Goal: Information Seeking & Learning: Learn about a topic

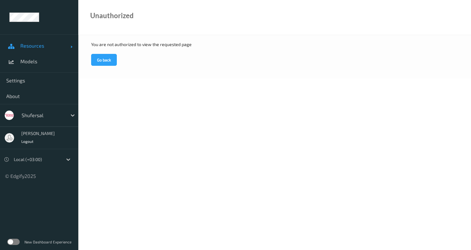
click at [28, 43] on span "Resources" at bounding box center [45, 46] width 50 height 6
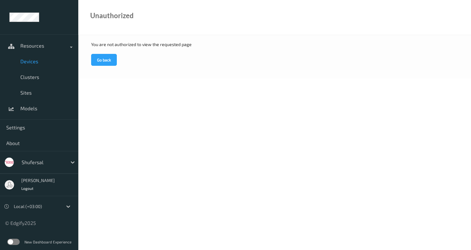
click at [29, 62] on span "Devices" at bounding box center [46, 61] width 52 height 6
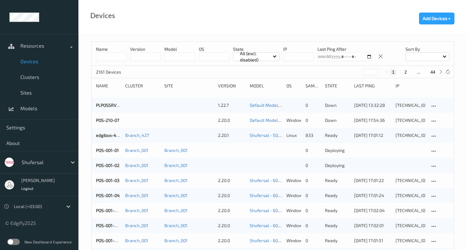
click at [100, 57] on input at bounding box center [111, 56] width 31 height 9
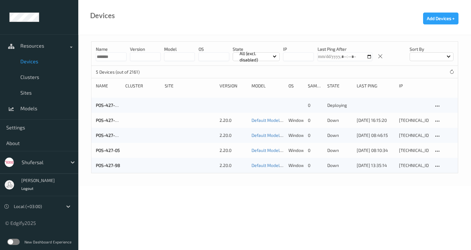
click at [109, 85] on div "Name" at bounding box center [108, 86] width 25 height 6
click at [123, 60] on input "*******" at bounding box center [111, 56] width 31 height 9
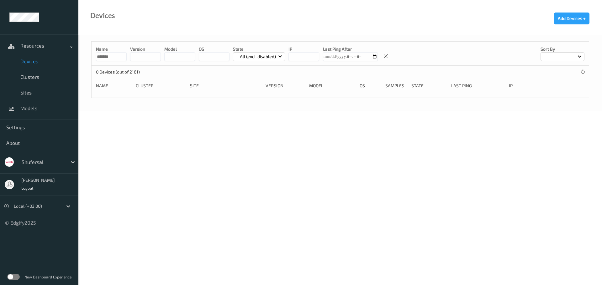
type input "*******"
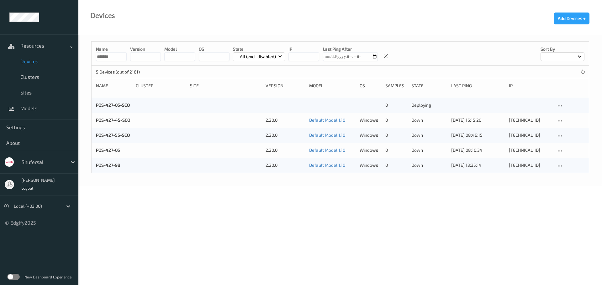
click at [367, 240] on body "Resources Devices Clusters Sites Models Settings About shufersal Itay Daniel Lo…" at bounding box center [301, 142] width 602 height 285
click at [128, 56] on div "Name ******* version model OS State All (excl. disabled) IP Last Ping After Sor…" at bounding box center [340, 54] width 497 height 24
click at [125, 56] on input "*******" at bounding box center [111, 56] width 31 height 9
click at [471, 19] on button "Add Devices +" at bounding box center [571, 19] width 35 height 12
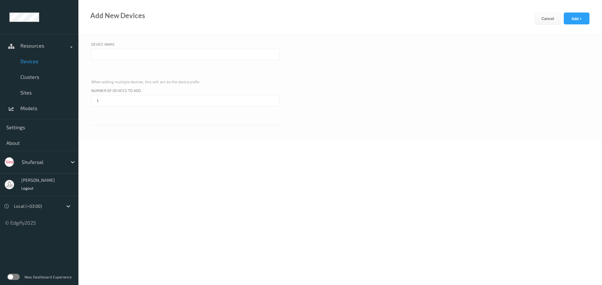
click at [275, 129] on div "Device Name When adding multiple devices, this will act as the device prefix Nu…" at bounding box center [339, 88] width 523 height 107
click at [27, 77] on span "Clusters" at bounding box center [46, 77] width 52 height 6
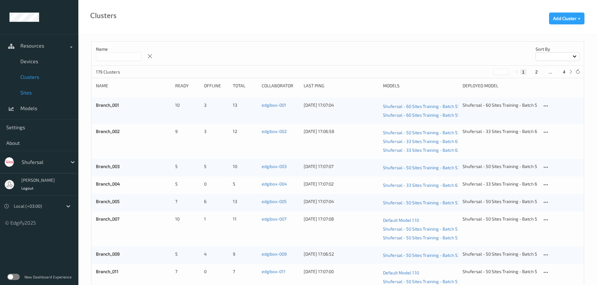
click at [28, 87] on link "Sites" at bounding box center [39, 93] width 78 height 16
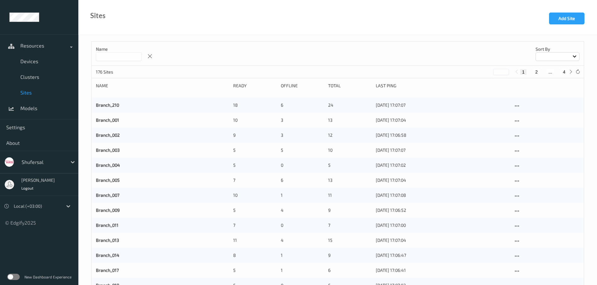
click at [471, 75] on div "1 2 ... 4" at bounding box center [543, 71] width 61 height 7
click at [471, 72] on button "2" at bounding box center [536, 72] width 6 height 6
type input "*"
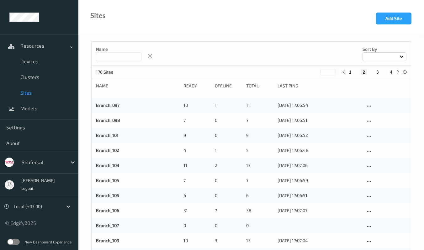
click at [142, 60] on input at bounding box center [119, 56] width 46 height 9
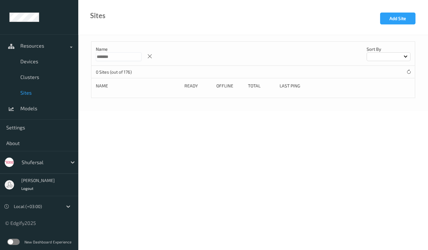
click at [136, 55] on input "*******" at bounding box center [119, 56] width 46 height 9
type input "*****"
click at [21, 62] on span "Devices" at bounding box center [46, 61] width 52 height 6
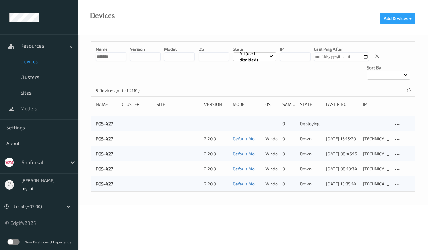
click at [123, 60] on input "*******" at bounding box center [111, 56] width 31 height 9
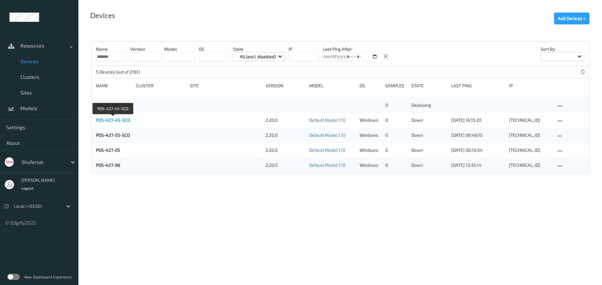
click at [122, 119] on link "POS-427-45-SCO" at bounding box center [113, 120] width 34 height 5
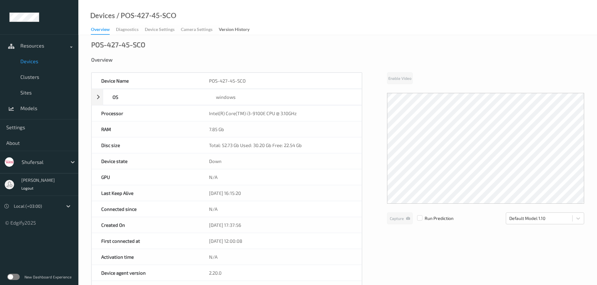
drag, startPoint x: 364, startPoint y: 97, endPoint x: 362, endPoint y: 131, distance: 34.2
click at [362, 131] on div "RAM 7.85 Gb" at bounding box center [227, 130] width 270 height 16
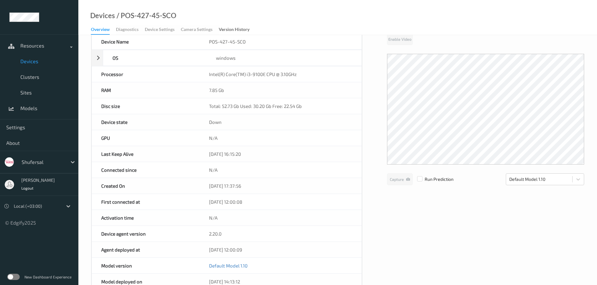
scroll to position [8, 0]
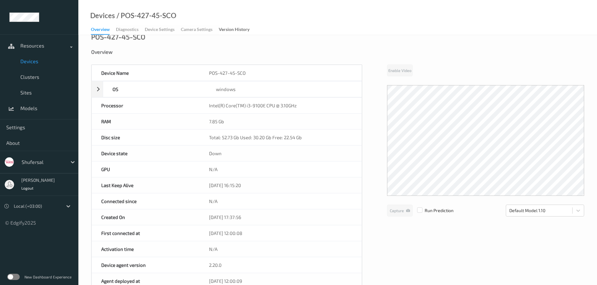
click at [205, 30] on div "Overview Diagnostics Device Settings Camera Settings Version History" at bounding box center [173, 29] width 165 height 9
click at [202, 30] on div "Overview Diagnostics Device Settings Camera Settings Version History" at bounding box center [173, 29] width 165 height 9
click at [168, 28] on div "Overview Diagnostics Device Settings Camera Settings Version History" at bounding box center [173, 29] width 165 height 9
click at [142, 29] on div "Overview Diagnostics Device Settings Camera Settings Version History" at bounding box center [173, 29] width 165 height 9
click at [119, 33] on div "Overview Diagnostics Device Settings Camera Settings Version History" at bounding box center [173, 29] width 165 height 9
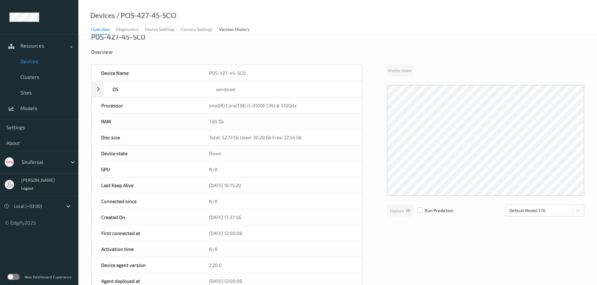
click at [100, 30] on div "Overview" at bounding box center [100, 30] width 19 height 8
click at [132, 31] on div "Overview Diagnostics Device Settings Camera Settings Version History" at bounding box center [173, 29] width 165 height 9
click at [138, 17] on div "/ POS-427-45-SCO" at bounding box center [145, 16] width 61 height 6
click at [24, 78] on span "Clusters" at bounding box center [46, 77] width 52 height 6
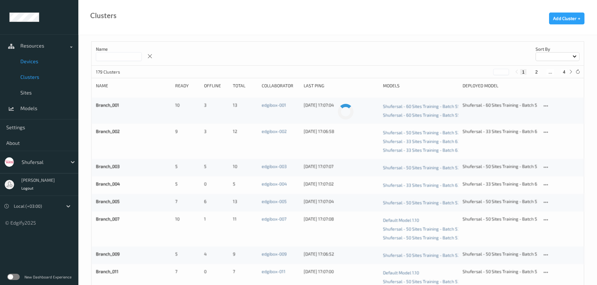
click at [29, 61] on span "Devices" at bounding box center [46, 61] width 52 height 6
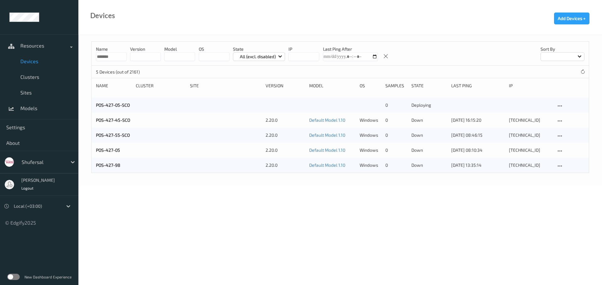
click at [123, 56] on input "*******" at bounding box center [111, 56] width 31 height 9
click at [166, 188] on body "Resources Devices Clusters Sites Models Settings About shufersal Itay Daniel Lo…" at bounding box center [301, 142] width 602 height 285
click at [471, 71] on icon at bounding box center [582, 72] width 5 height 5
click at [113, 181] on link "POS-427-62-SCO" at bounding box center [113, 180] width 34 height 5
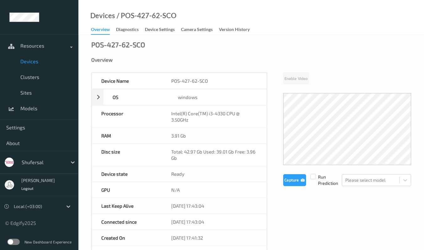
drag, startPoint x: 325, startPoint y: 54, endPoint x: 323, endPoint y: 35, distance: 19.2
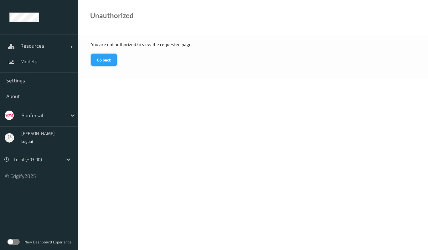
click at [107, 55] on button "Go back" at bounding box center [104, 60] width 26 height 12
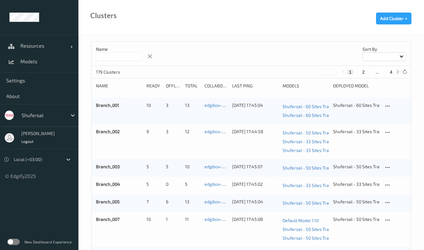
click at [111, 55] on input at bounding box center [119, 56] width 46 height 9
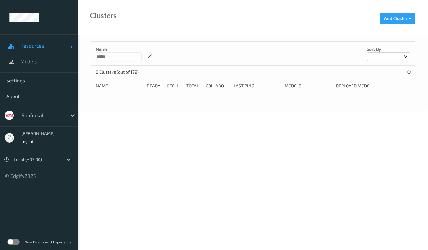
type input "*****"
click at [61, 48] on span "Resources" at bounding box center [45, 46] width 50 height 6
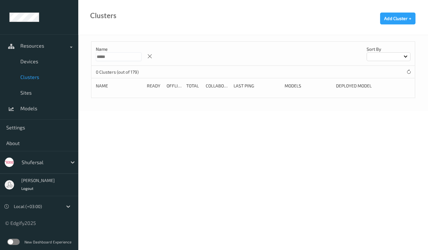
click at [35, 78] on span "Clusters" at bounding box center [46, 77] width 52 height 6
click at [35, 60] on span "Devices" at bounding box center [46, 61] width 52 height 6
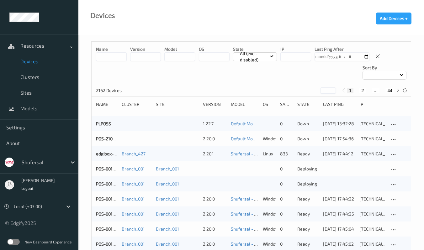
click at [117, 55] on input at bounding box center [111, 56] width 31 height 9
type input "****"
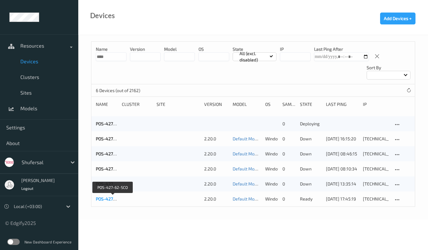
click at [109, 198] on link "POS-427-62-SCO" at bounding box center [113, 198] width 34 height 5
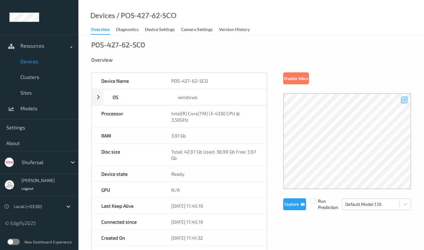
click at [351, 119] on div at bounding box center [347, 141] width 128 height 96
click at [347, 135] on div at bounding box center [347, 141] width 128 height 96
click at [348, 134] on div at bounding box center [347, 141] width 128 height 96
click at [379, 131] on div at bounding box center [347, 141] width 128 height 96
click at [378, 121] on div at bounding box center [347, 141] width 128 height 96
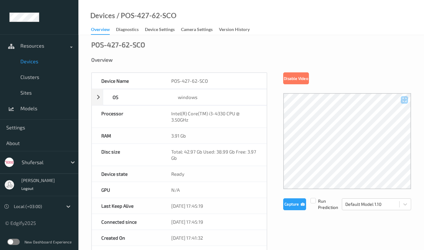
click at [357, 142] on div at bounding box center [347, 141] width 128 height 96
